Goal: Find specific page/section: Find specific page/section

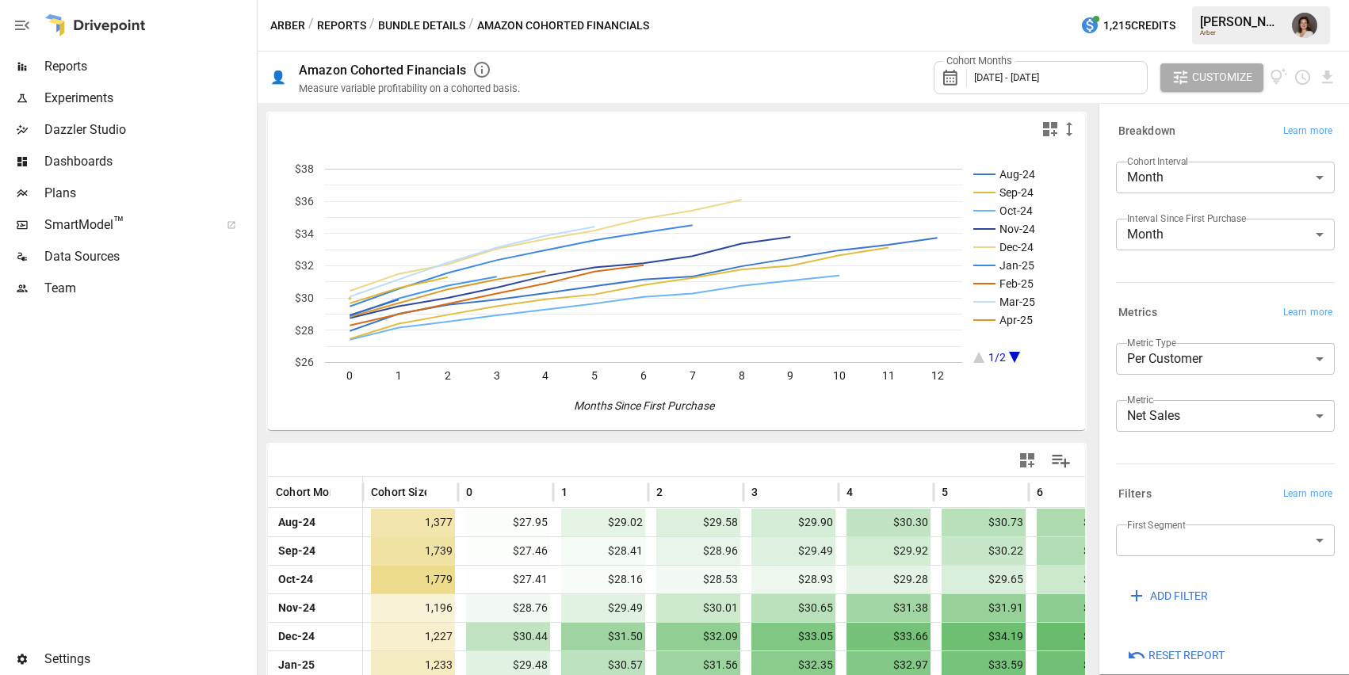
click at [139, 60] on span "Reports" at bounding box center [148, 66] width 209 height 19
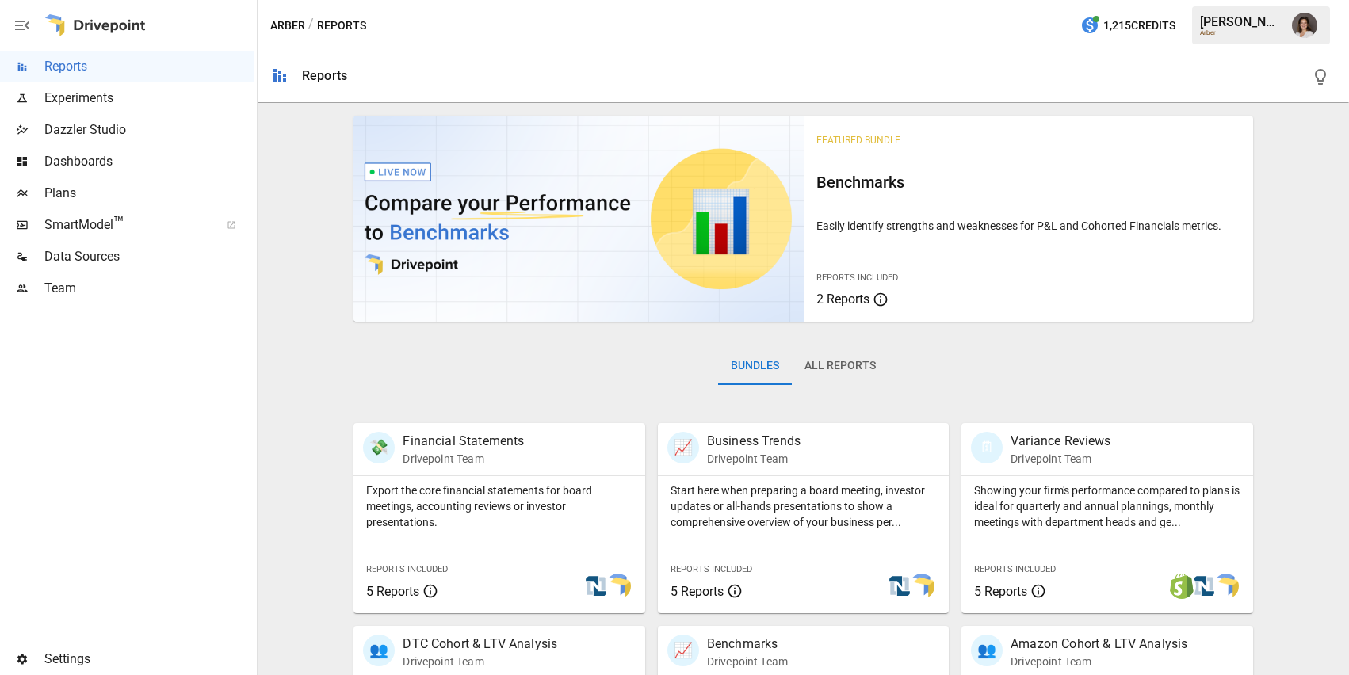
click at [158, 124] on span "Dazzler Studio" at bounding box center [148, 129] width 209 height 19
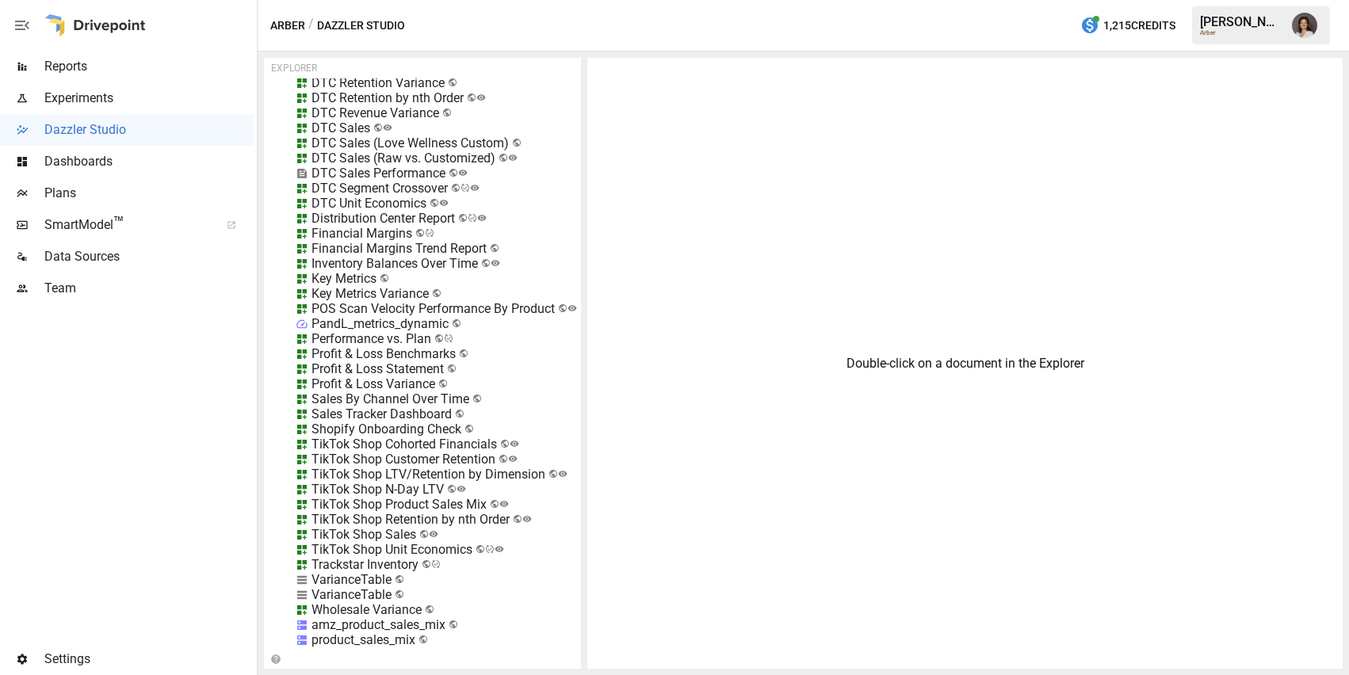
scroll to position [17273, 0]
click at [410, 567] on div "Trackstar Inventory" at bounding box center [364, 566] width 107 height 15
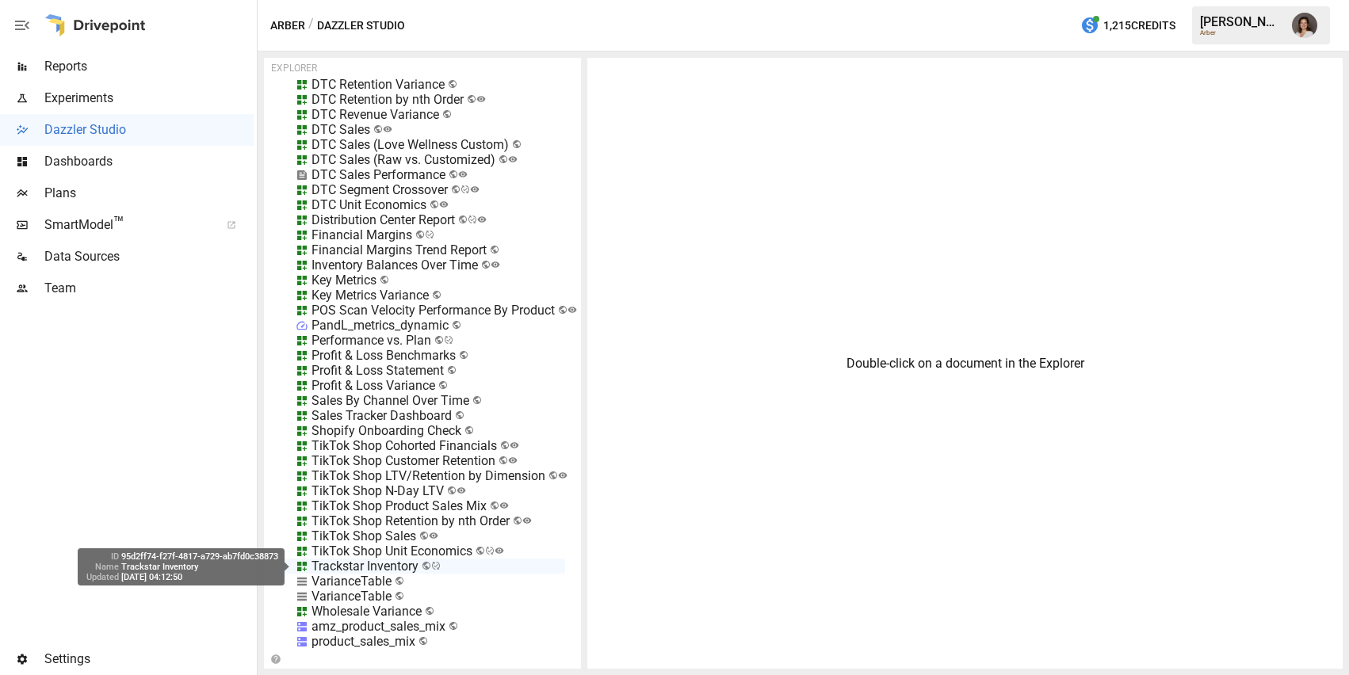
click at [249, 556] on div "95d2ff74-f27f-4817-a729-ab7fd0c38873" at bounding box center [199, 557] width 157 height 10
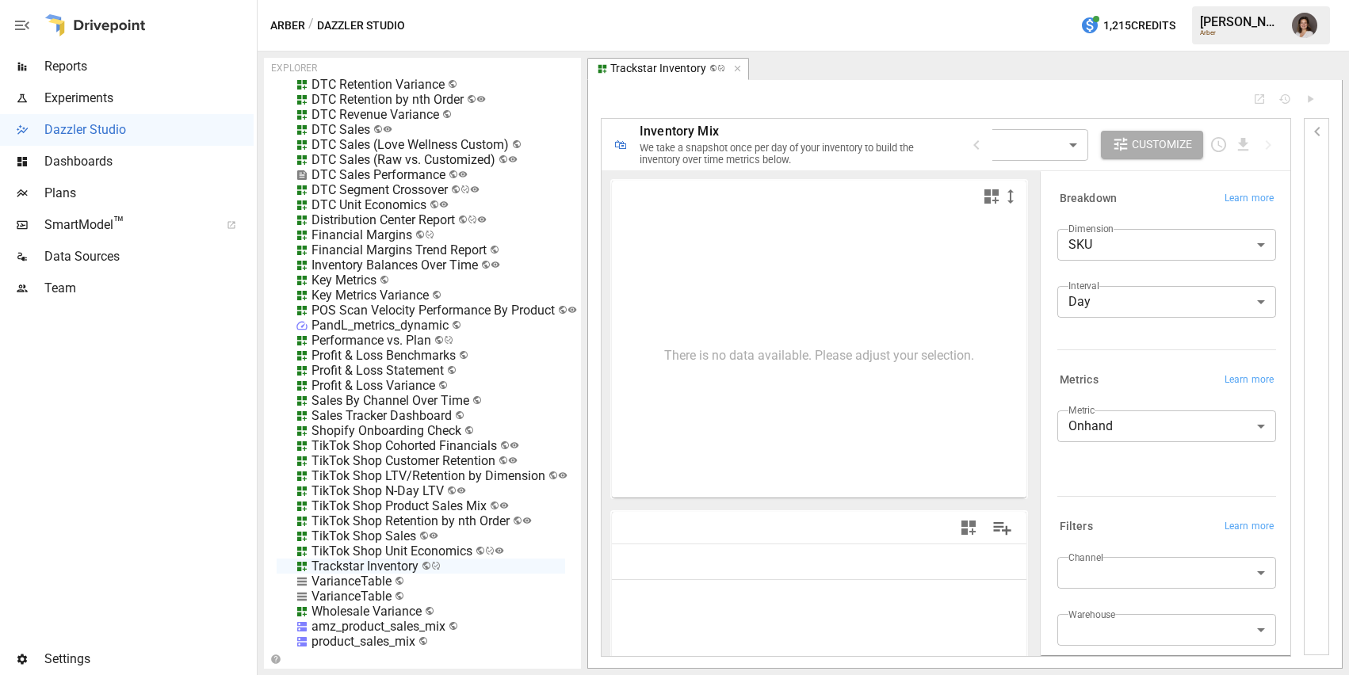
click at [176, 68] on span "Reports" at bounding box center [148, 66] width 209 height 19
